Goal: Information Seeking & Learning: Compare options

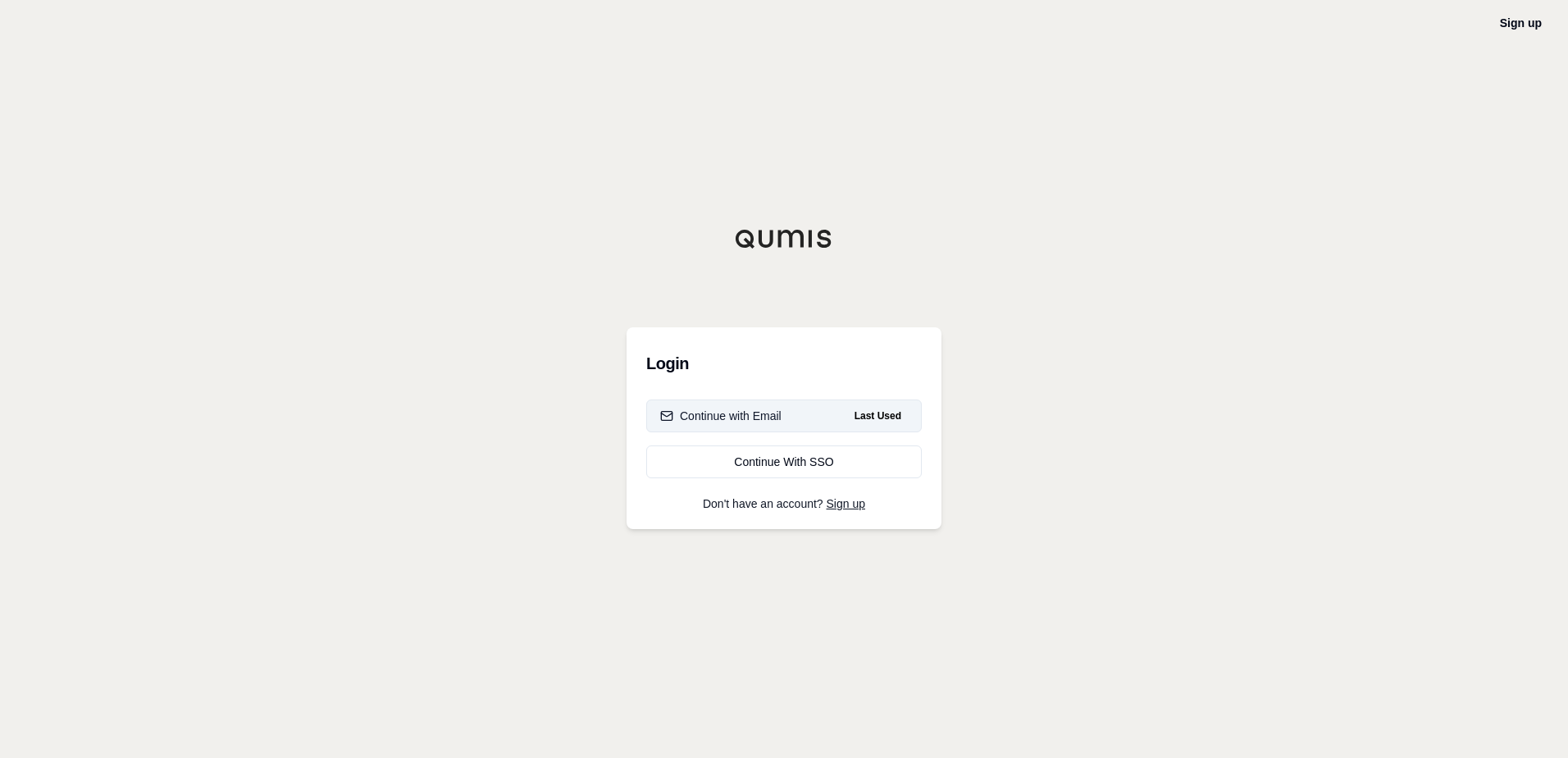
click at [877, 415] on span "Last Used" at bounding box center [878, 416] width 60 height 20
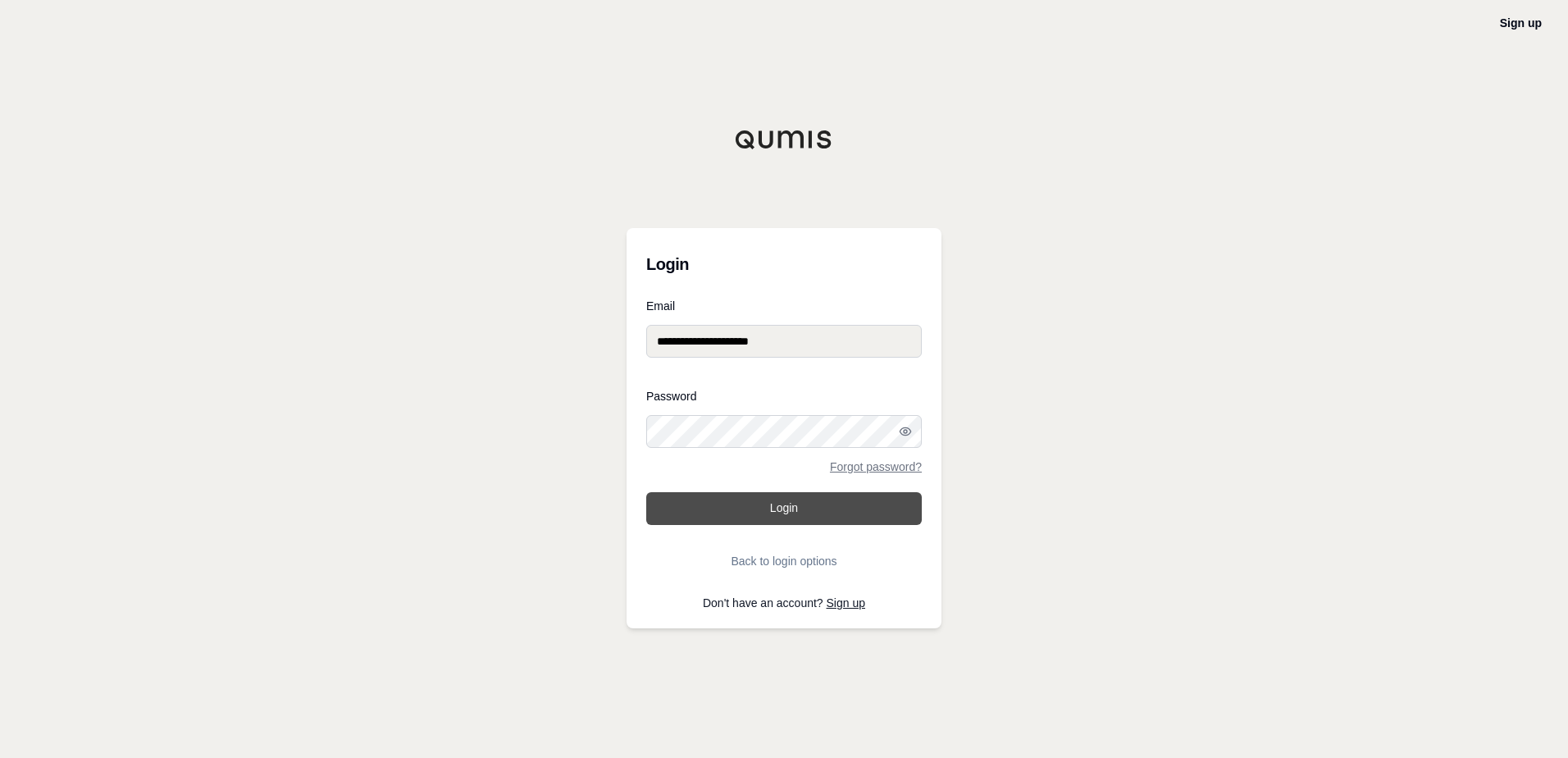
click at [859, 509] on button "Login" at bounding box center [784, 509] width 275 height 33
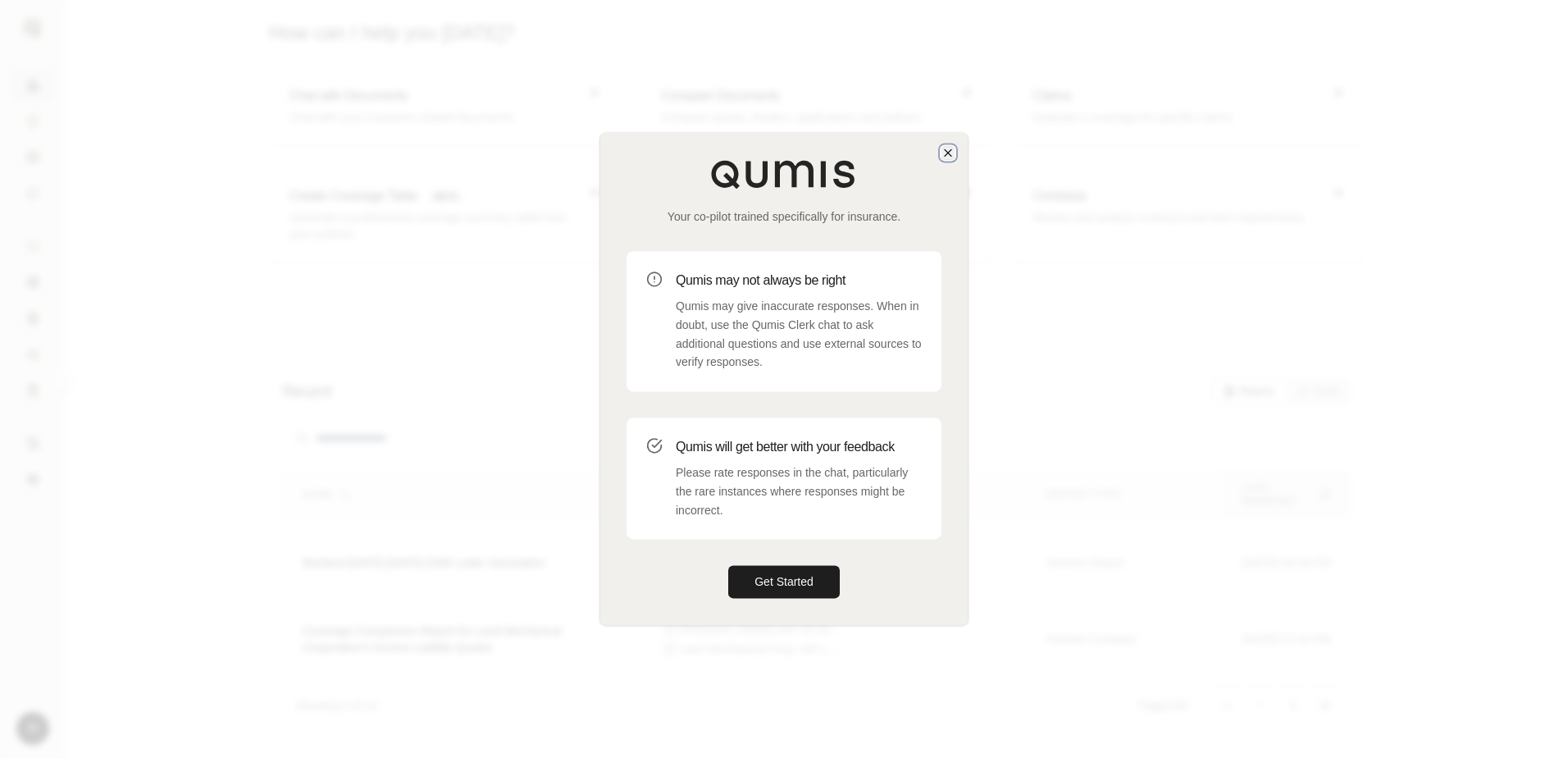
click at [943, 159] on icon "button" at bounding box center [948, 152] width 13 height 13
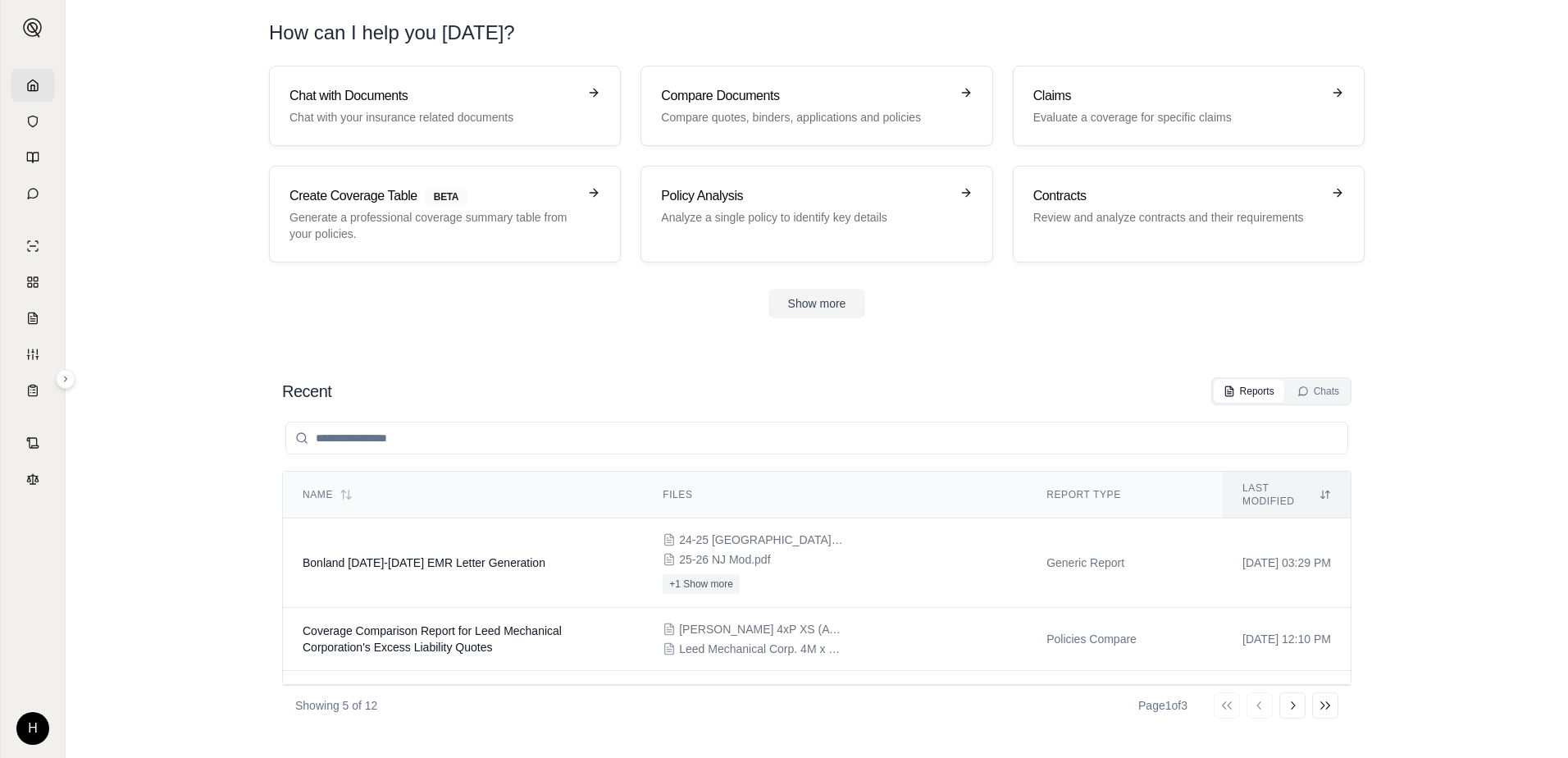
click at [1427, 107] on section "Chat with Documents Chat with your insurance related documents Compare Document…" at bounding box center [816, 205] width 1489 height 279
drag, startPoint x: 1162, startPoint y: 325, endPoint x: 1122, endPoint y: 279, distance: 61.0
click at [1162, 325] on section "Chat with Documents Chat with your insurance related documents Compare Document…" at bounding box center [816, 205] width 1489 height 279
click at [804, 110] on p "Compare quotes, binders, applications and policies" at bounding box center [805, 117] width 288 height 16
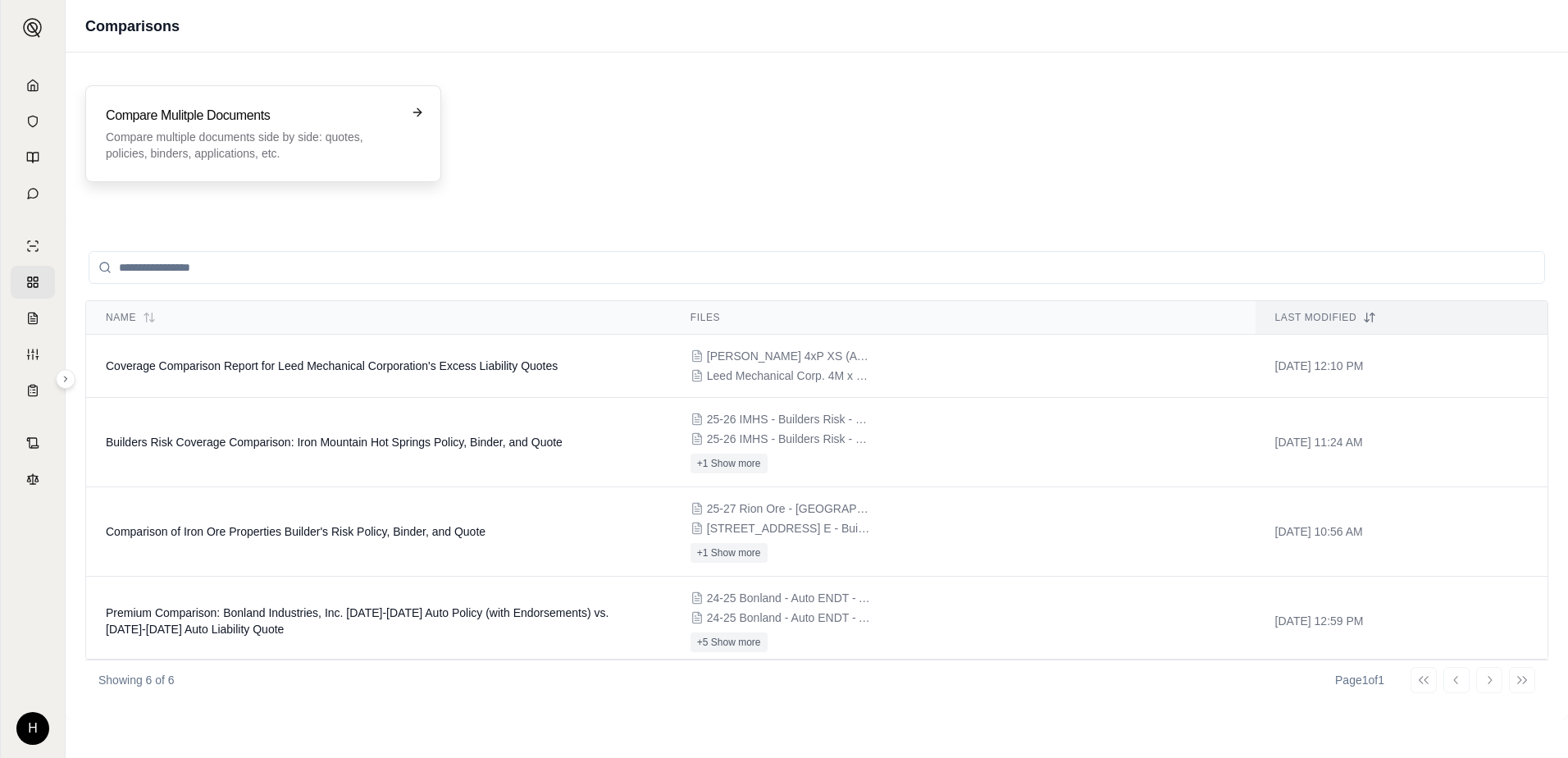
click at [351, 142] on p "Compare multiple documents side by side: quotes, policies, binders, application…" at bounding box center [251, 146] width 292 height 33
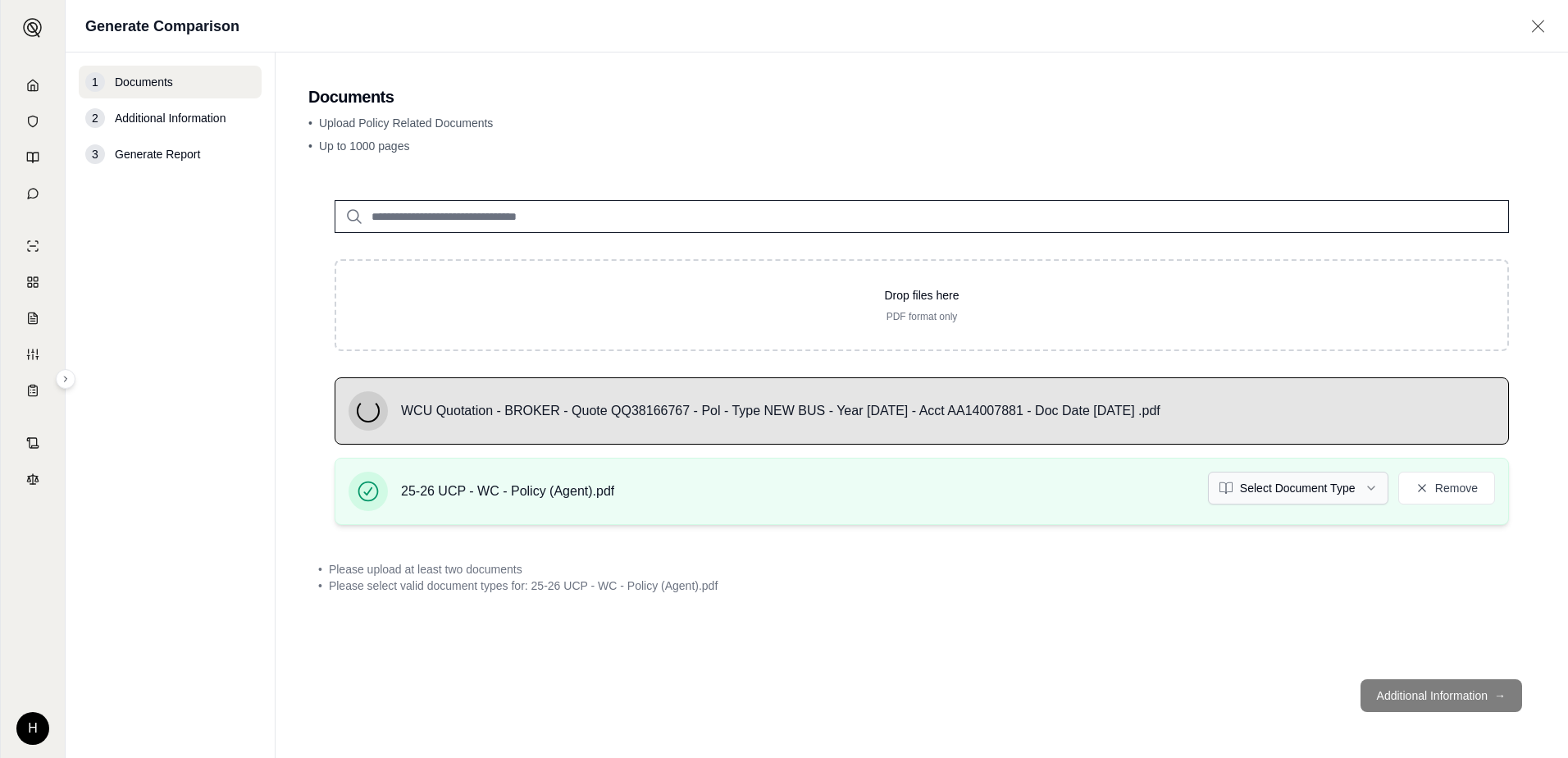
click at [1320, 483] on html "H Generate Comparison 1 Documents 2 Additional Information 3 Generate Report Do…" at bounding box center [784, 379] width 1568 height 758
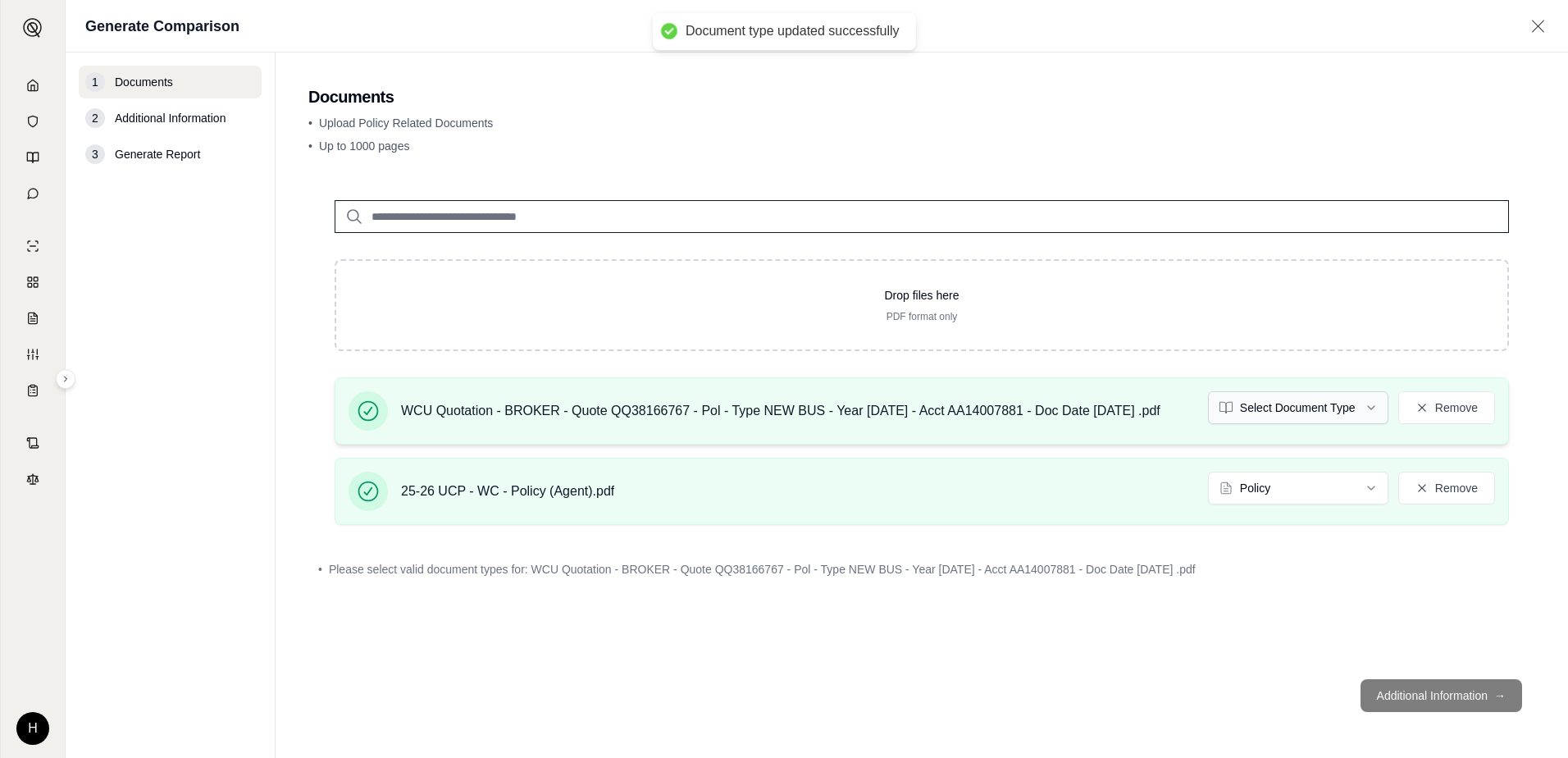
click at [1268, 405] on html "Document type updated successfully H Generate Comparison 1 Documents 2 Addition…" at bounding box center [784, 379] width 1568 height 758
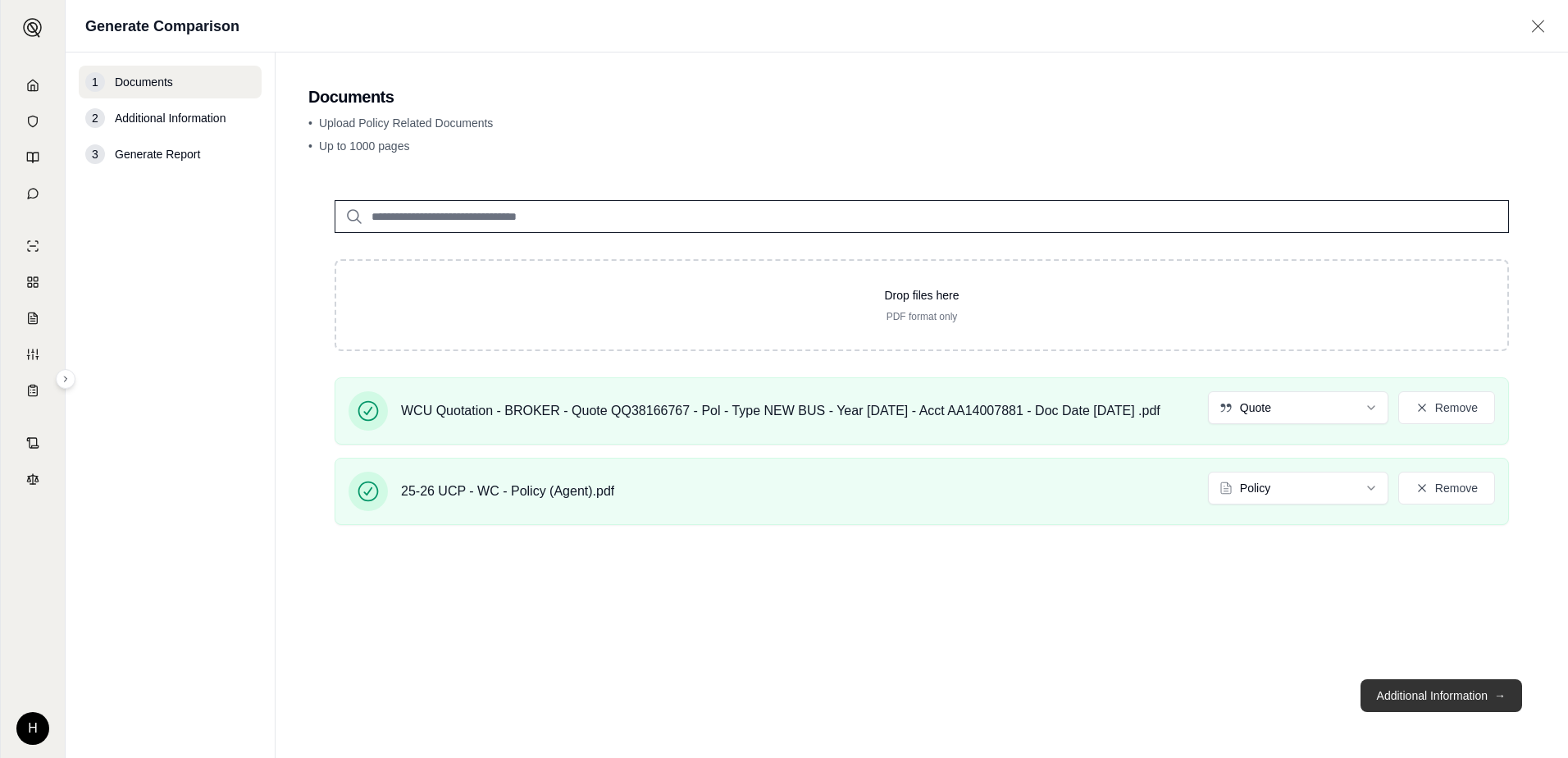
click at [1425, 697] on button "Additional Information →" at bounding box center [1441, 696] width 161 height 33
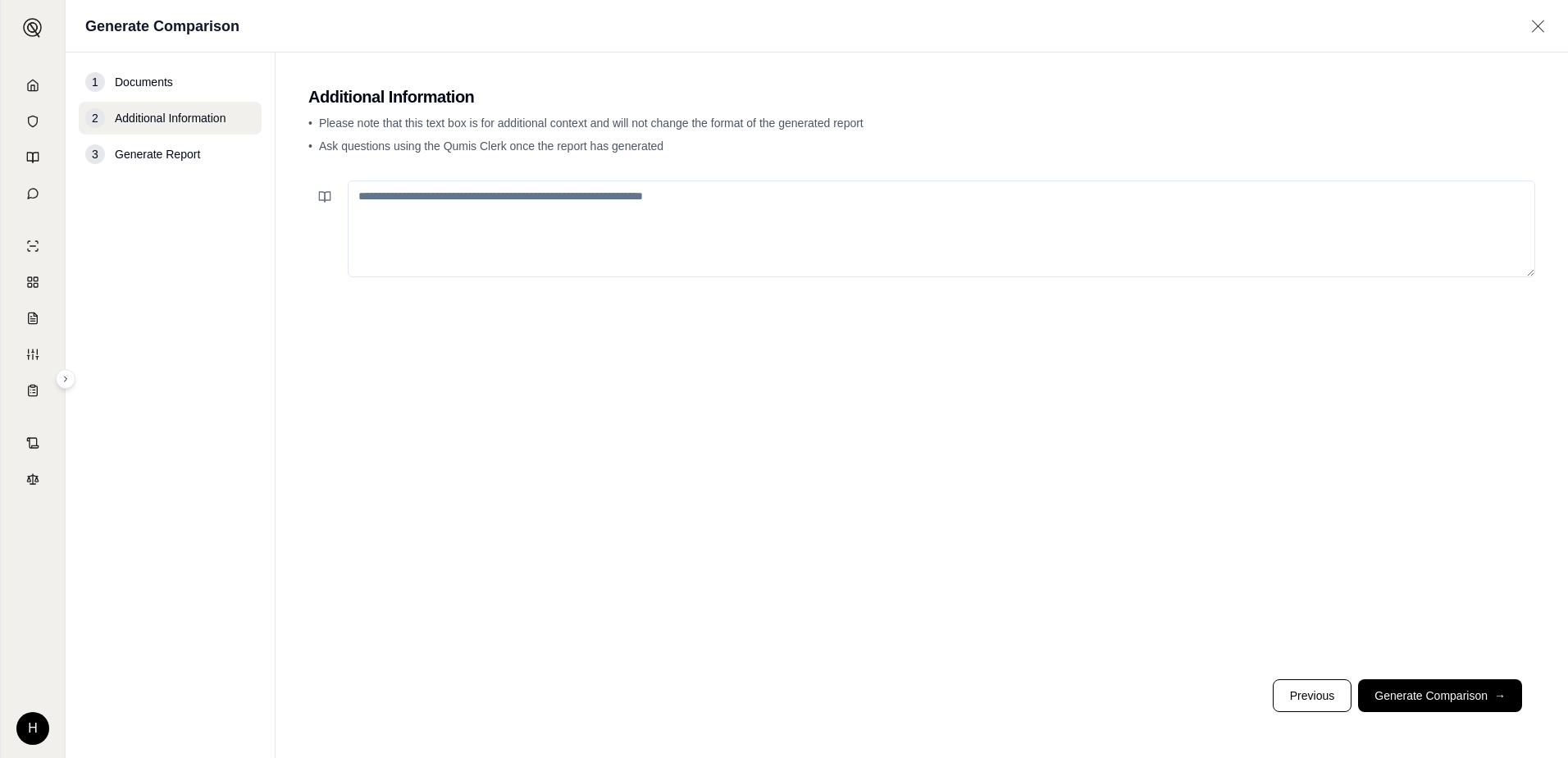
click at [718, 224] on textarea at bounding box center [941, 229] width 1188 height 97
type textarea "**********"
click at [1322, 700] on button "Previous" at bounding box center [1312, 696] width 79 height 33
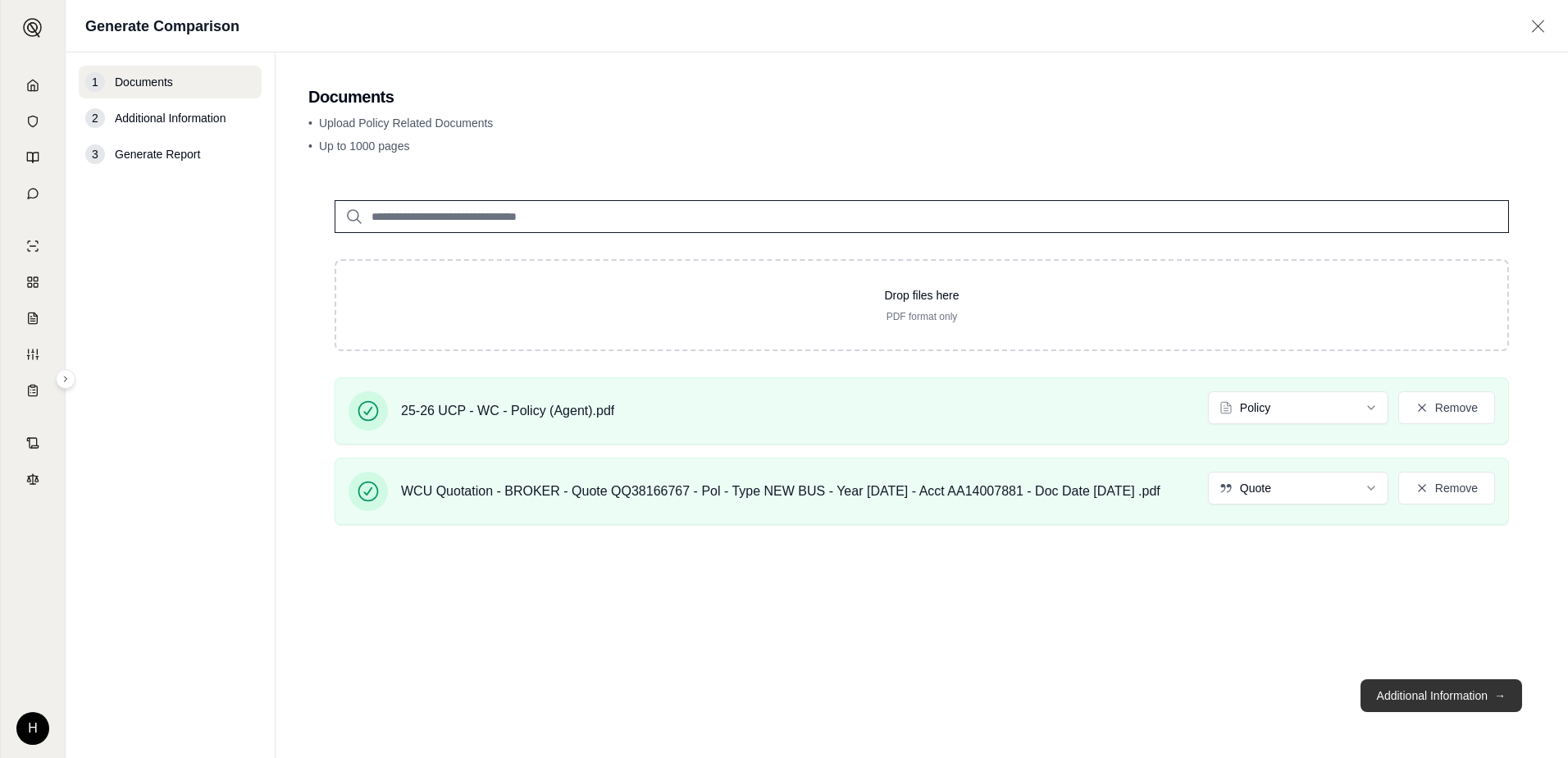
click at [1422, 704] on button "Additional Information →" at bounding box center [1441, 696] width 161 height 33
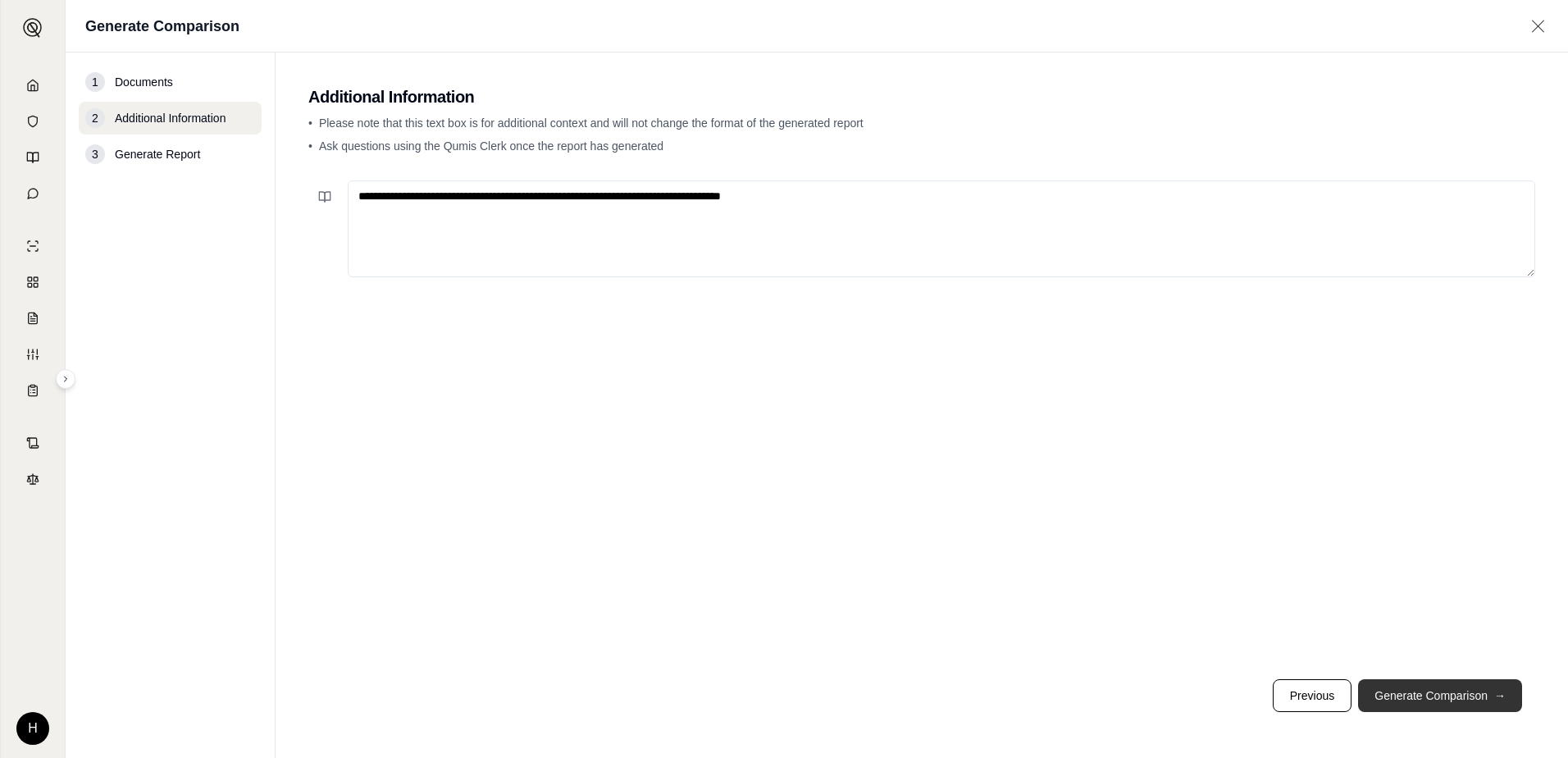
click at [1429, 684] on button "Generate Comparison →" at bounding box center [1439, 696] width 164 height 33
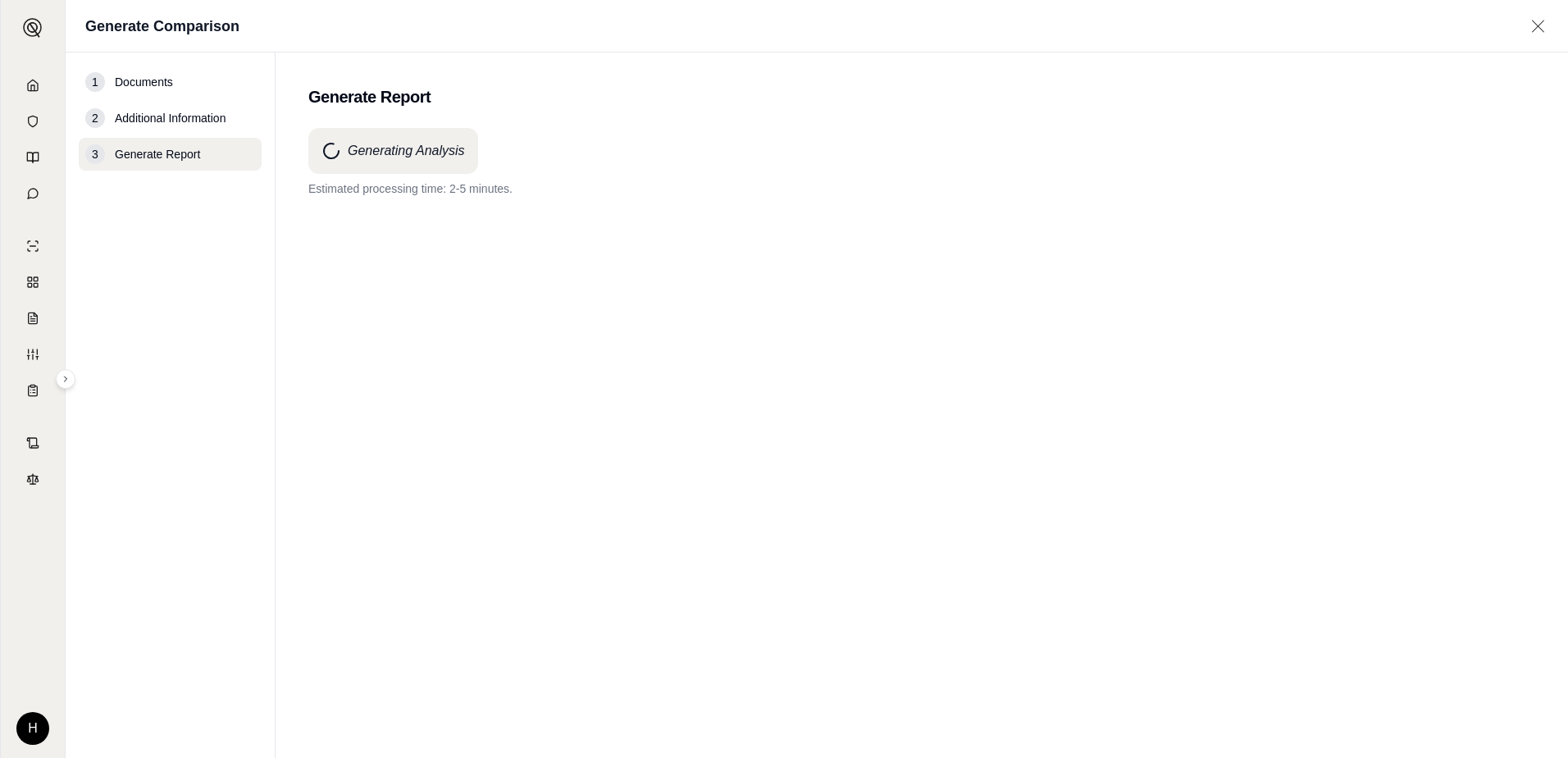
click at [552, 202] on div "Generating Analysis Estimated processing time: 2-5 minutes." at bounding box center [922, 413] width 1227 height 571
click at [529, 186] on p "Processing is taking longer than anticipated. Thank you for your patience." at bounding box center [922, 188] width 1227 height 16
click at [559, 263] on div "Generating Analysis Processing is taking longer than anticipated. Thank you for…" at bounding box center [922, 413] width 1227 height 571
click at [684, 265] on div "Generating Analysis Processing is taking longer than anticipated. Thank you for…" at bounding box center [922, 413] width 1227 height 571
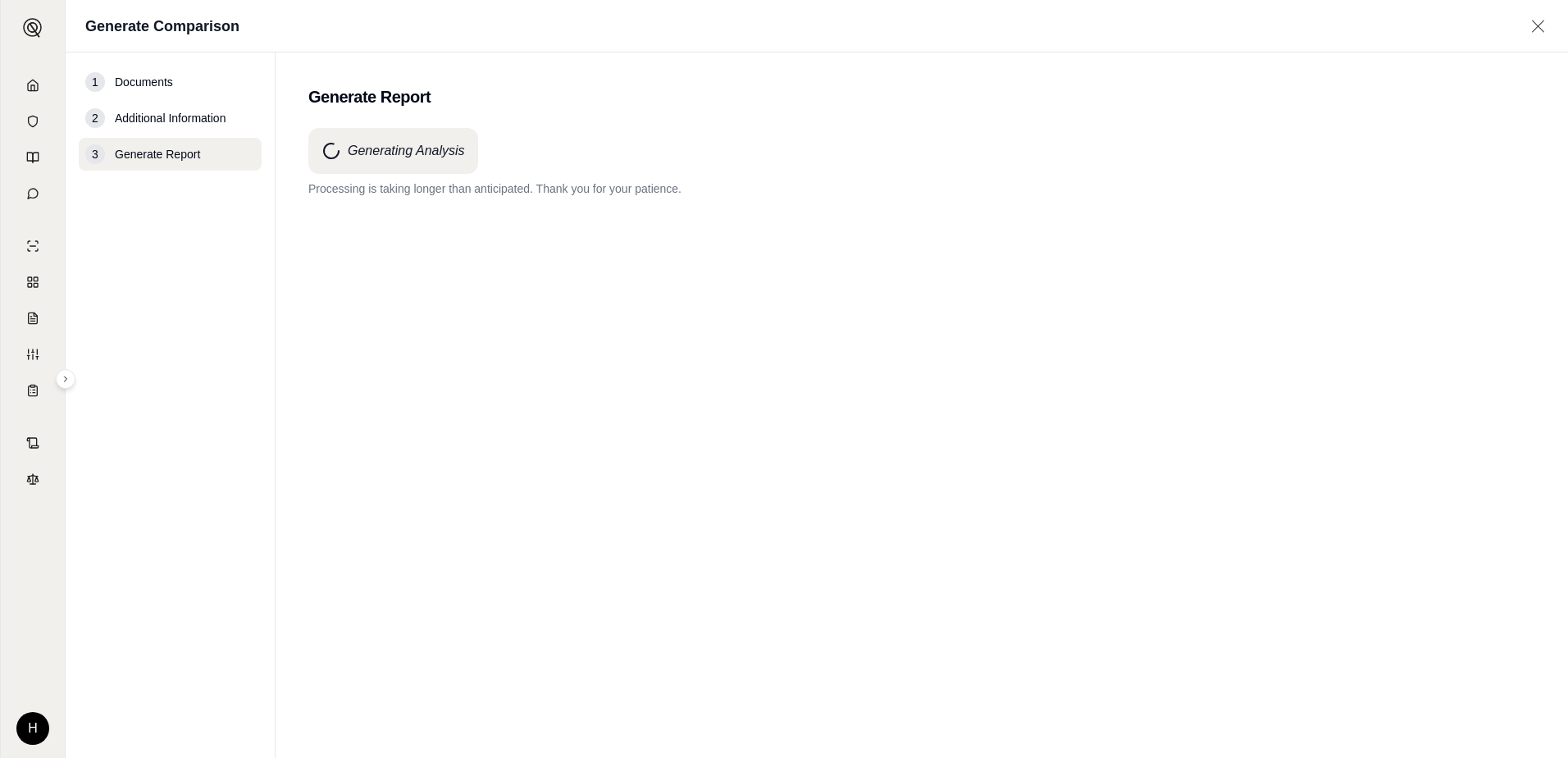
click at [677, 241] on div "Generating Analysis Processing is taking longer than anticipated. Thank you for…" at bounding box center [922, 413] width 1227 height 571
click at [677, 241] on div "Generating Analysis Processing is taking longer than anticipated. Thank you for…" at bounding box center [922, 413] width 1227 height 571
drag, startPoint x: 677, startPoint y: 241, endPoint x: 798, endPoint y: 243, distance: 121.0
click at [798, 243] on div "Generating Analysis Processing is taking longer than anticipated. Thank you for…" at bounding box center [922, 413] width 1227 height 571
click at [869, 314] on div "Generating Analysis Processing is taking longer than anticipated. Thank you for…" at bounding box center [922, 413] width 1227 height 571
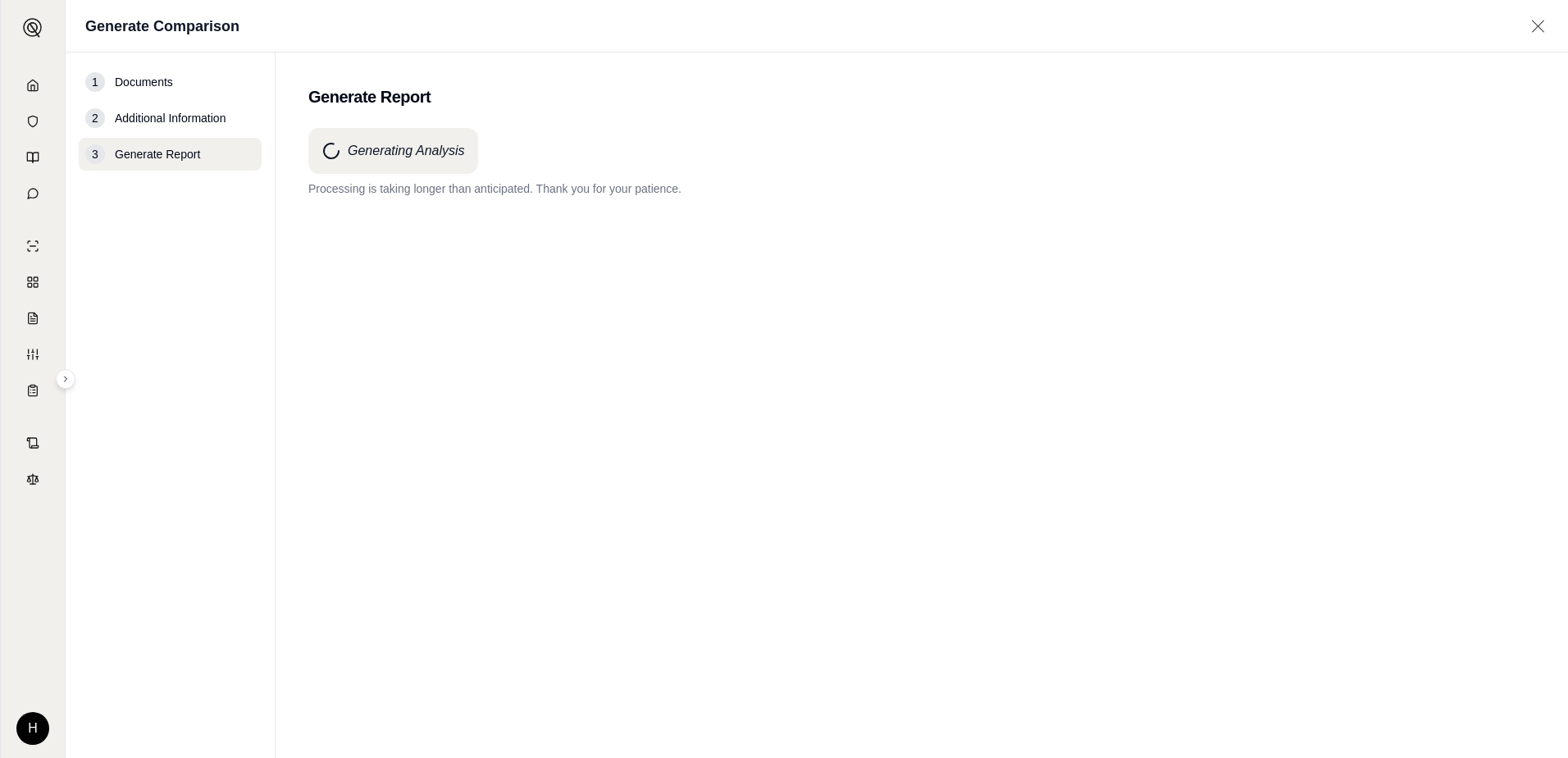
click at [810, 324] on div "Generating Analysis Processing is taking longer than anticipated. Thank you for…" at bounding box center [922, 413] width 1227 height 571
click at [601, 295] on div "Generating Analysis Processing is taking longer than anticipated. Thank you for…" at bounding box center [922, 413] width 1227 height 571
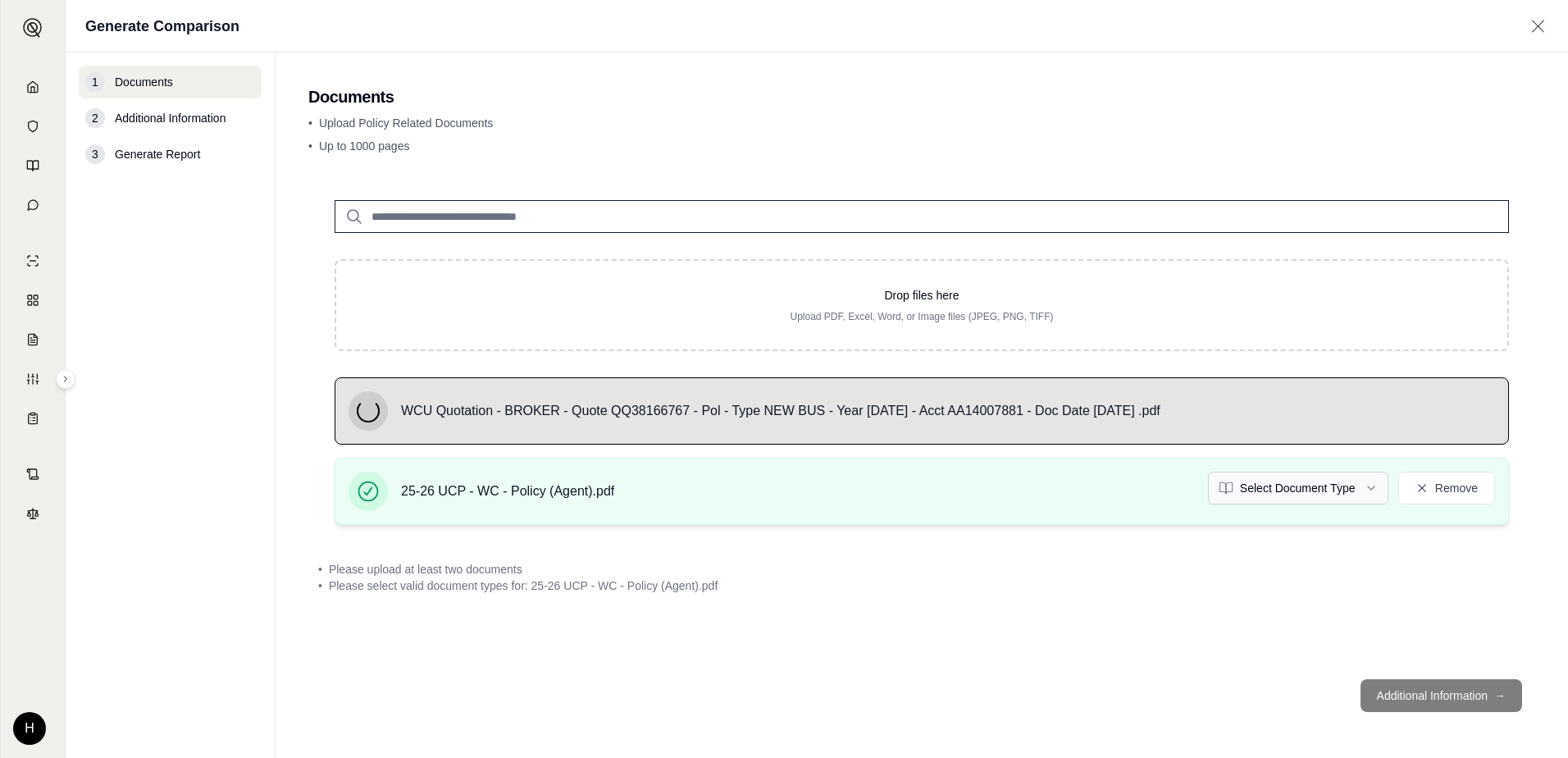
click at [1338, 494] on html "Home Vault Prompts Chats Single Policy Comparisons Claims Custom Report Coverag…" at bounding box center [784, 379] width 1568 height 758
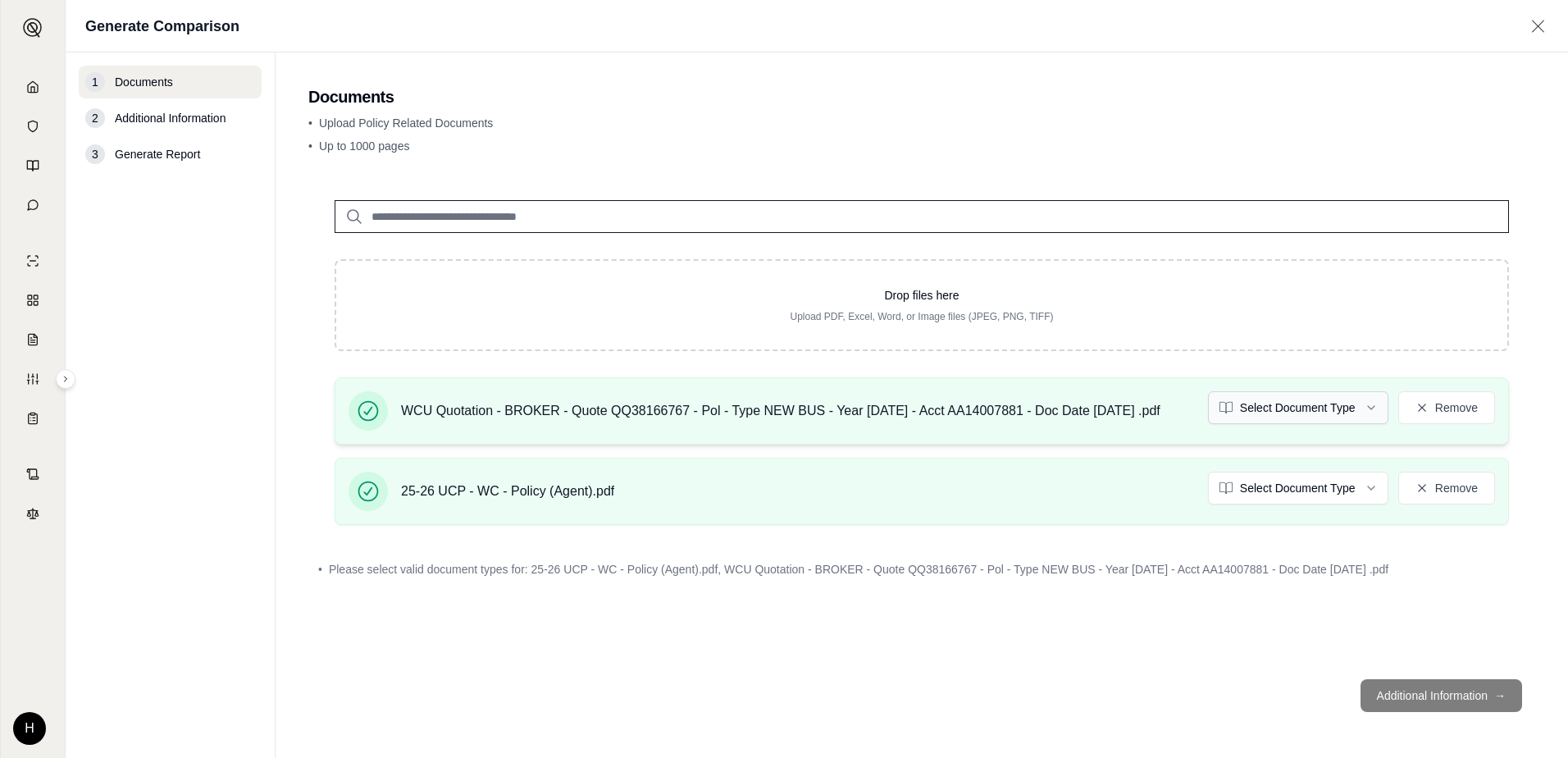
click at [1282, 405] on html "Home Vault Prompts Chats Single Policy Comparisons Claims Custom Report Coverag…" at bounding box center [784, 379] width 1568 height 758
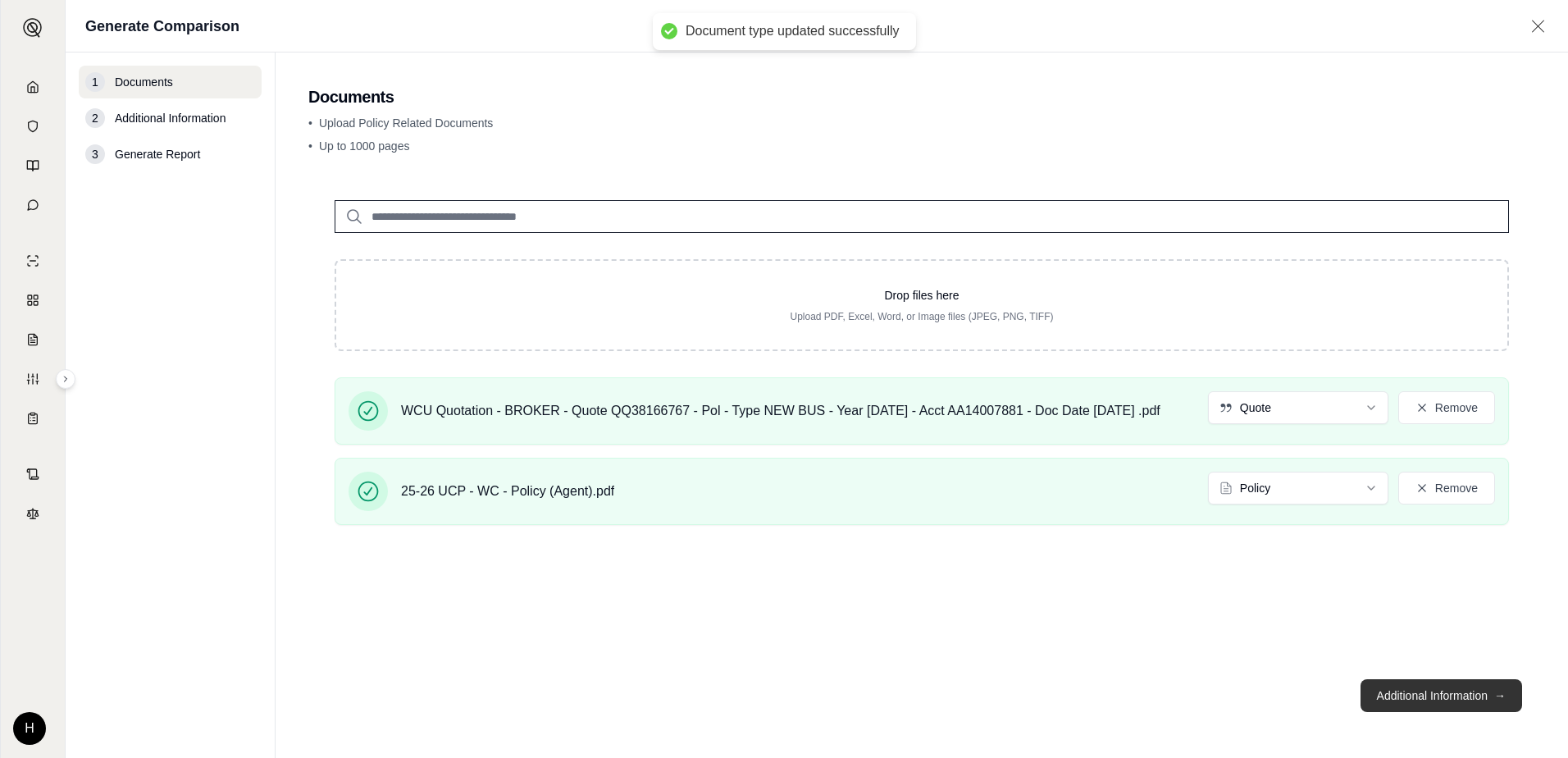
click at [1444, 695] on button "Additional Information →" at bounding box center [1441, 696] width 161 height 33
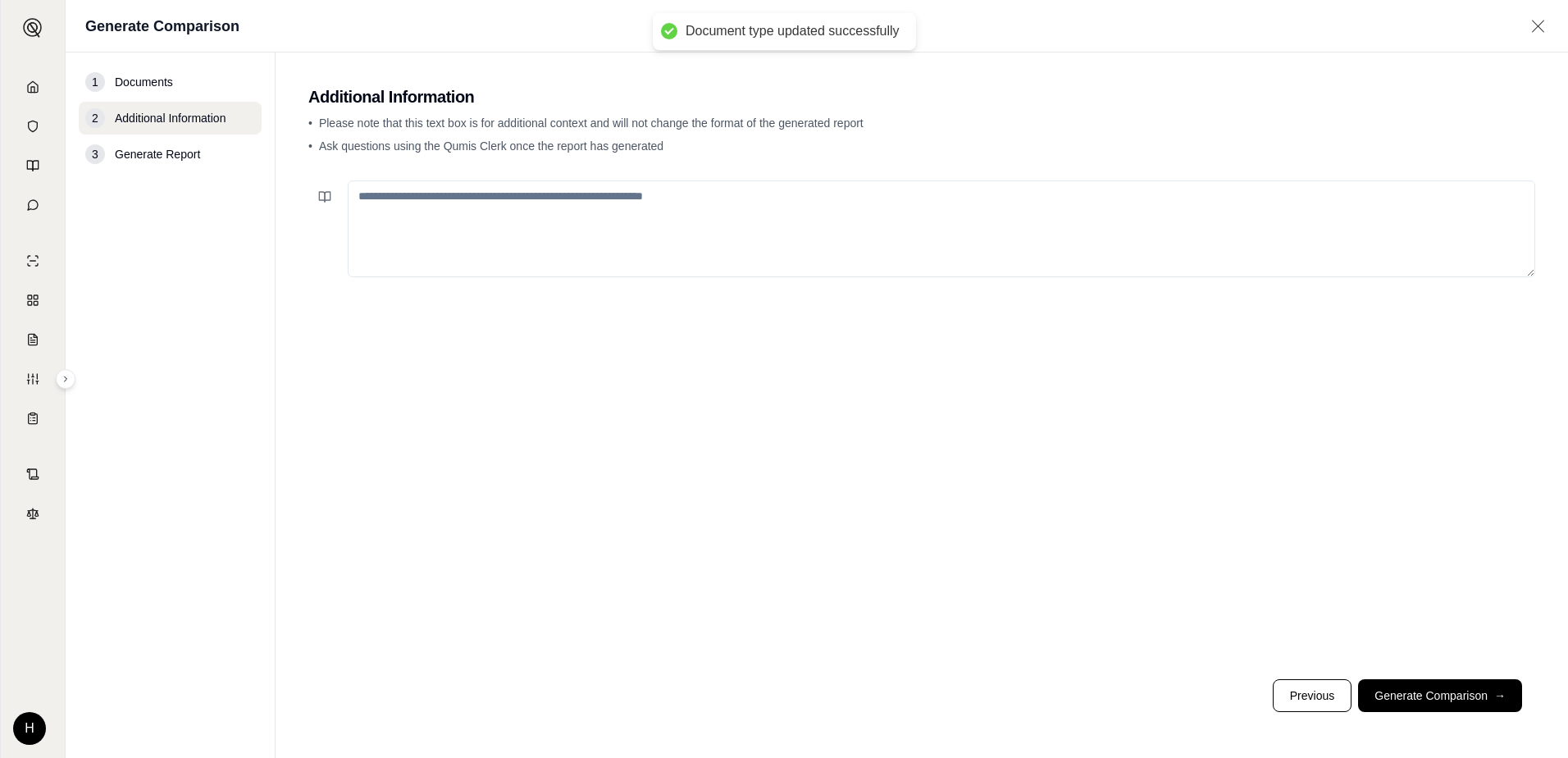
click at [670, 226] on textarea at bounding box center [941, 229] width 1188 height 97
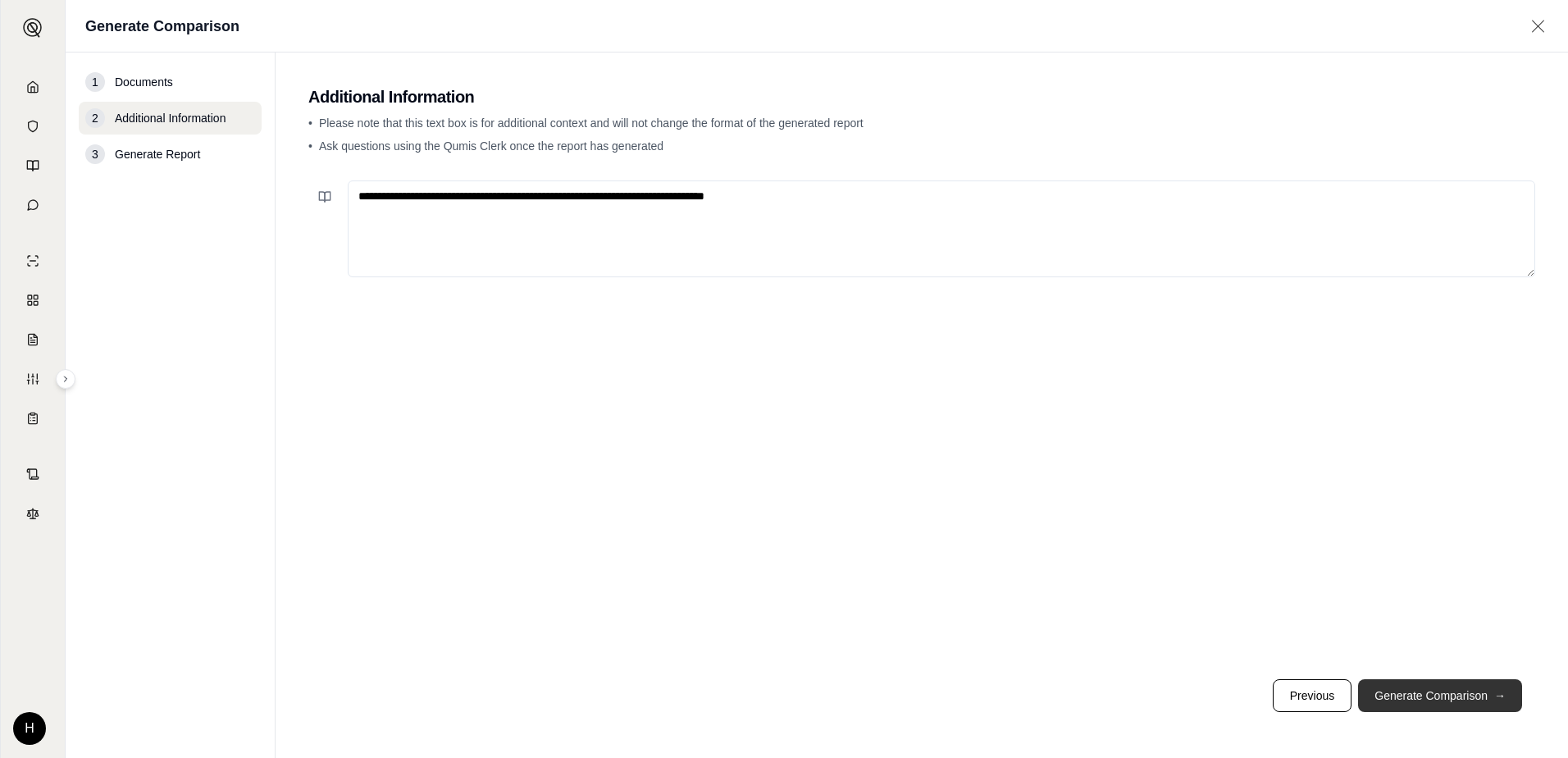
type textarea "**********"
click at [1446, 689] on button "Generate Comparison →" at bounding box center [1439, 696] width 164 height 33
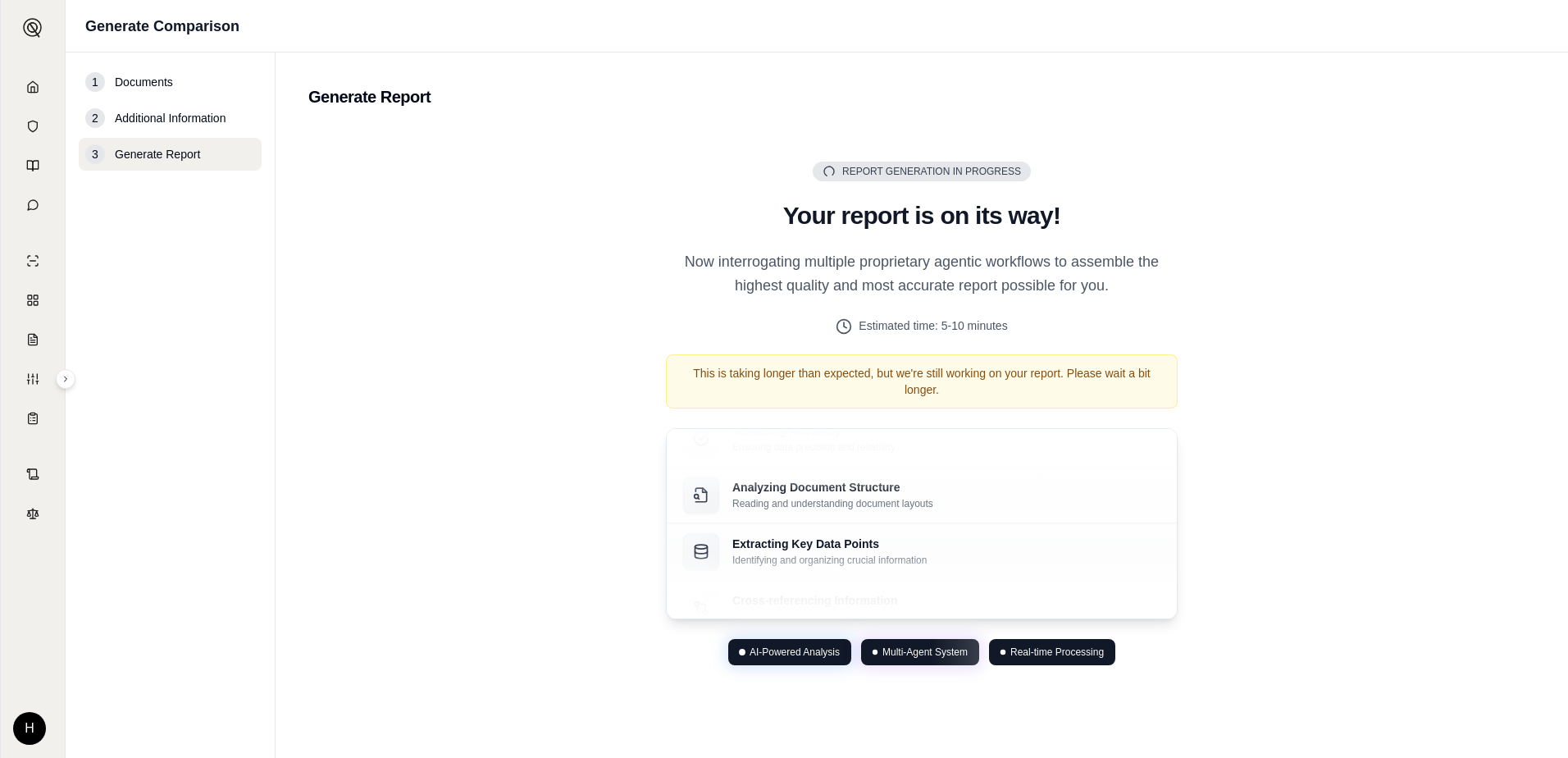
click at [986, 373] on div "This is taking longer than expected, but we're still working on your report. Pl…" at bounding box center [922, 381] width 512 height 54
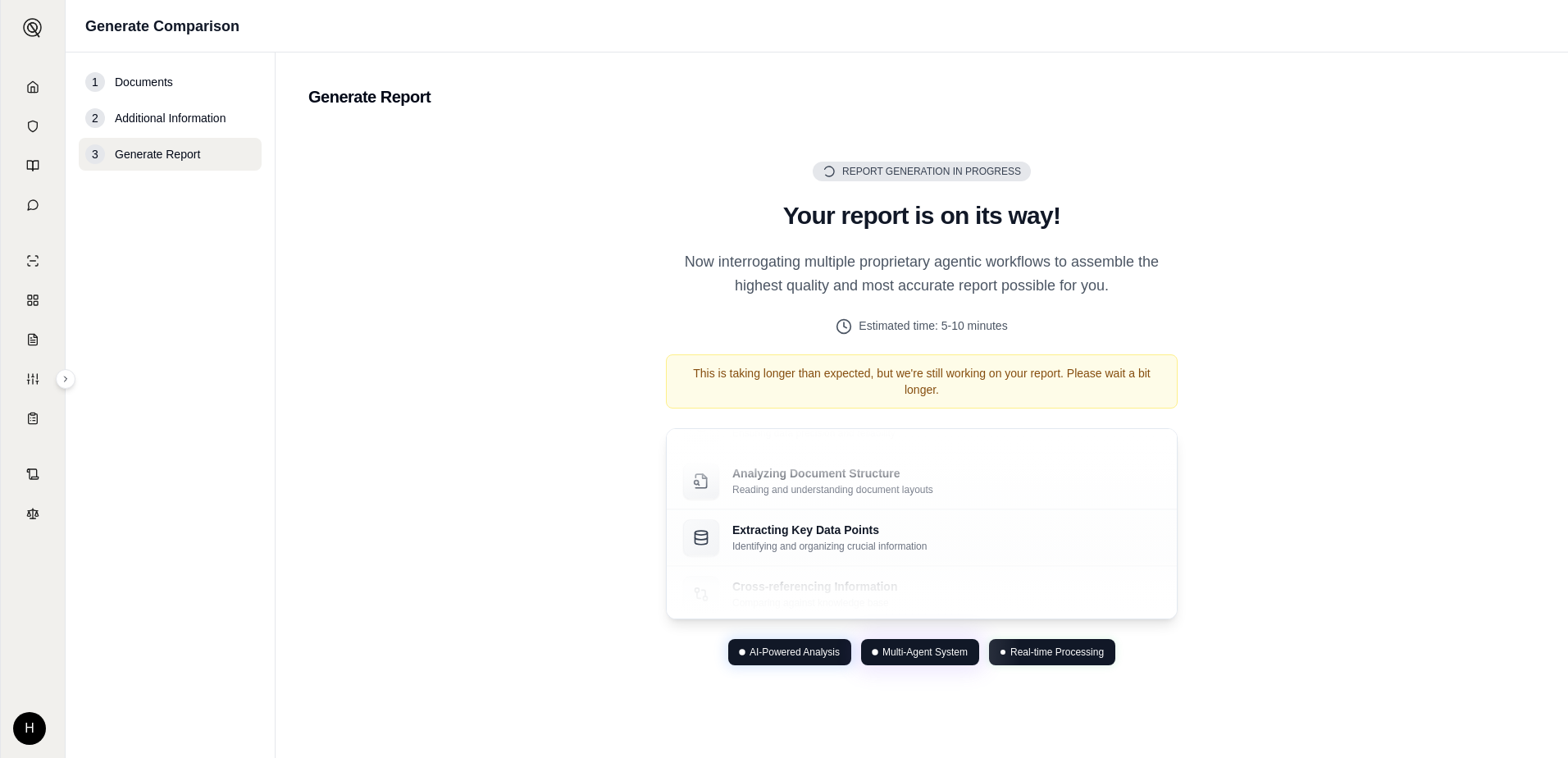
click at [1121, 344] on div "Report Generation in Progress Generating Report Your report is on its way! Now …" at bounding box center [922, 413] width 551 height 504
drag, startPoint x: 1121, startPoint y: 344, endPoint x: 1113, endPoint y: 321, distance: 24.4
click at [1113, 321] on div "Report Generation in Progress Generating Report Your report is on its way! Now …" at bounding box center [922, 413] width 551 height 504
drag, startPoint x: 1197, startPoint y: 240, endPoint x: 1172, endPoint y: 244, distance: 25.3
click at [1197, 240] on div "Report Generation in Progress Generating Report Your report is on its way! Now …" at bounding box center [922, 413] width 1227 height 571
